Goal: Task Accomplishment & Management: Use online tool/utility

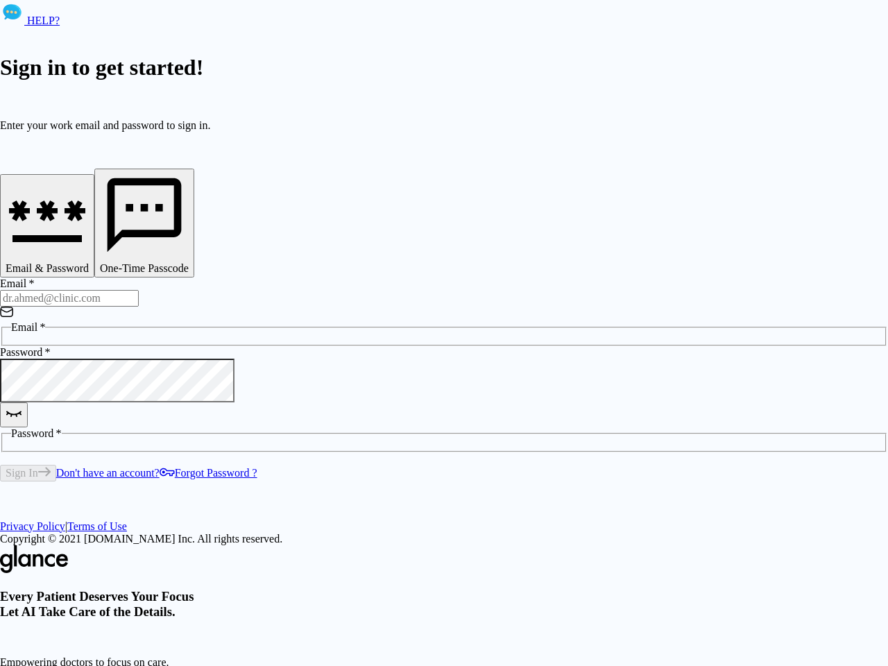
click at [645, 617] on div "HELP? Sign in to get started! Enter your work email and password to sign in. Em…" at bounding box center [444, 393] width 888 height 786
click at [89, 229] on icon "button" at bounding box center [47, 217] width 83 height 83
click at [189, 229] on icon "button" at bounding box center [144, 215] width 89 height 89
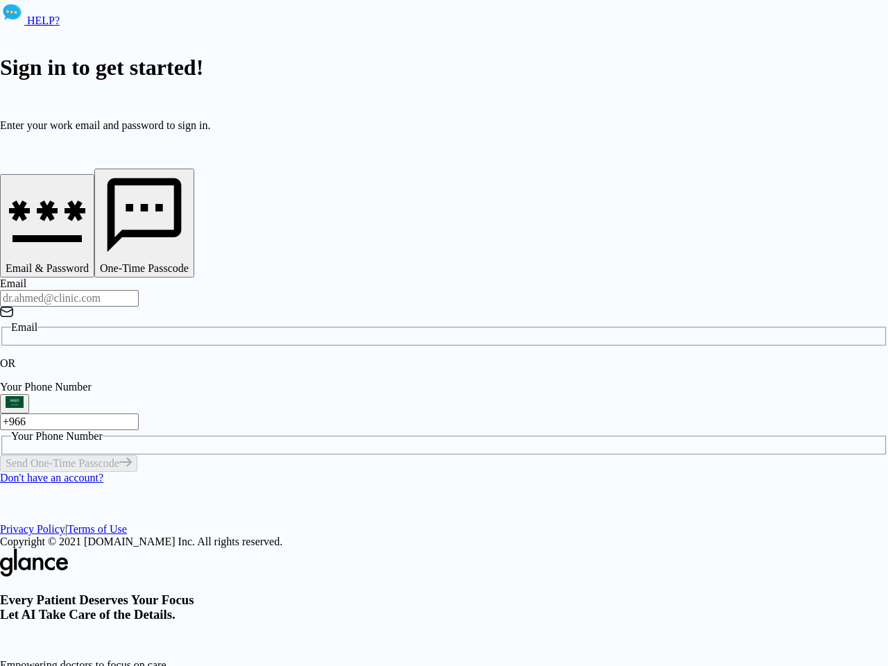
click at [139, 290] on input "Email" at bounding box center [69, 298] width 139 height 17
click at [228, 357] on p "OR" at bounding box center [444, 363] width 888 height 12
click at [344, 357] on div "OR" at bounding box center [444, 363] width 888 height 12
click at [625, 549] on div "Every Patient Deserves Your Focus Let AI Take Care of the Details. Empowering d…" at bounding box center [444, 668] width 888 height 239
